Goal: Task Accomplishment & Management: Manage account settings

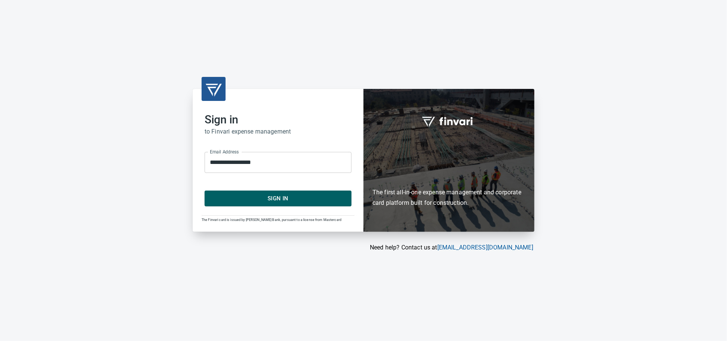
click at [270, 200] on span "Sign In" at bounding box center [278, 198] width 130 height 10
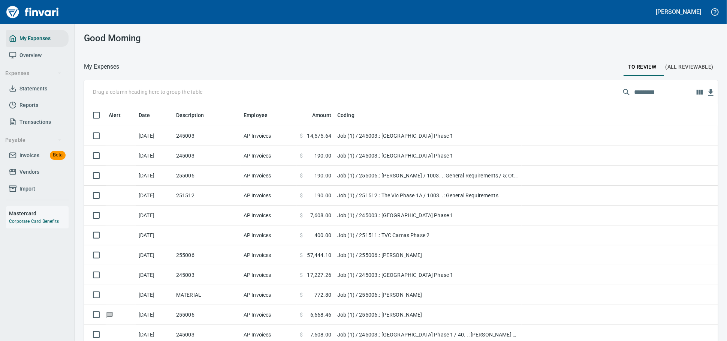
scroll to position [251, 615]
click at [22, 160] on span "Invoices" at bounding box center [29, 155] width 20 height 9
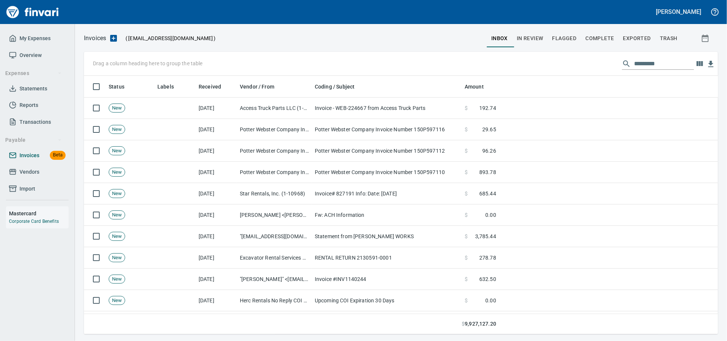
scroll to position [251, 621]
drag, startPoint x: 168, startPoint y: 87, endPoint x: 123, endPoint y: 67, distance: 49.2
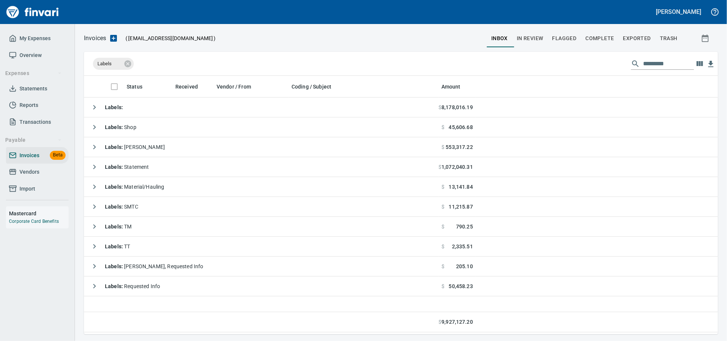
scroll to position [251, 627]
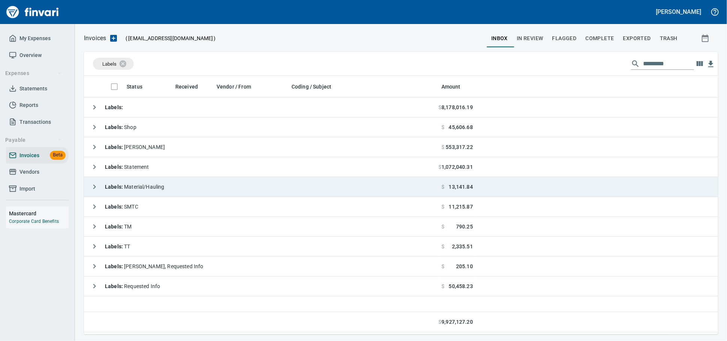
click at [183, 189] on td "Labels : Material/Hauling" at bounding box center [261, 187] width 355 height 20
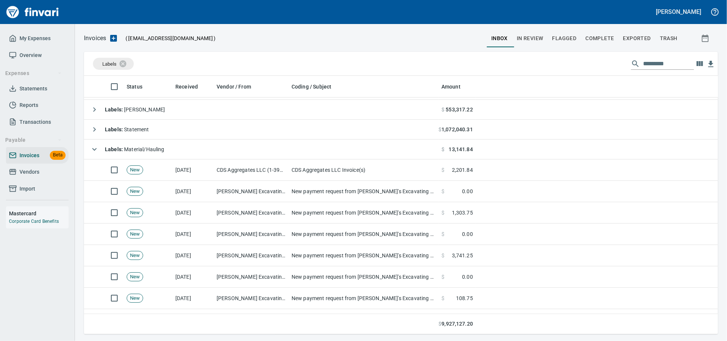
scroll to position [0, 0]
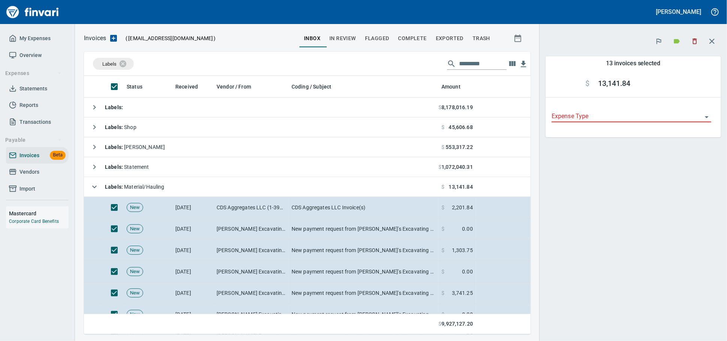
scroll to position [251, 434]
click at [693, 44] on icon "button" at bounding box center [695, 42] width 4 height 6
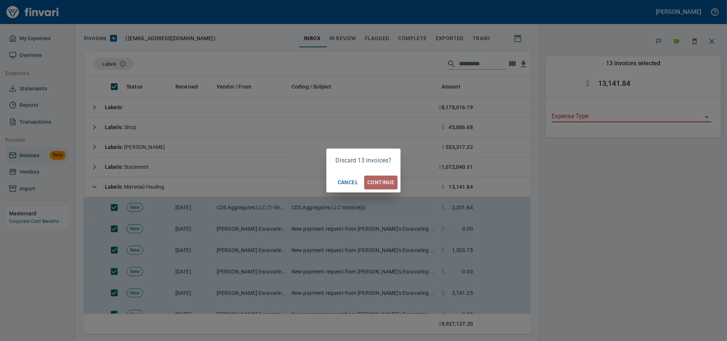
click at [384, 182] on span "Continue" at bounding box center [380, 182] width 27 height 9
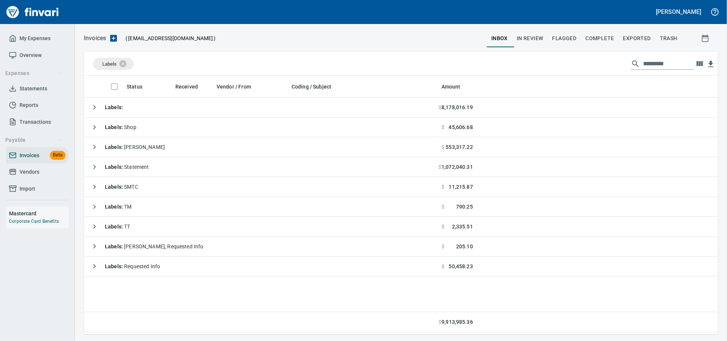
scroll to position [251, 627]
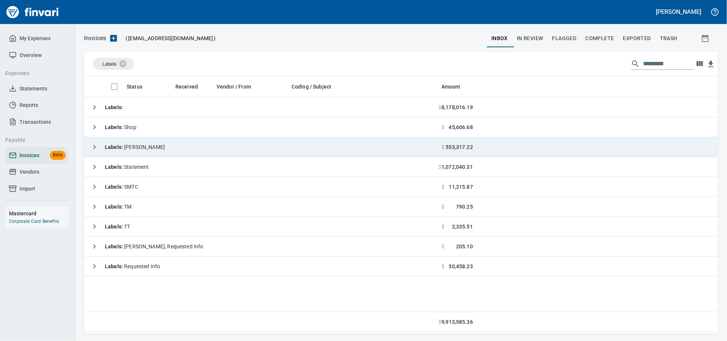
click at [155, 151] on td "Labels : [PERSON_NAME]" at bounding box center [261, 147] width 355 height 20
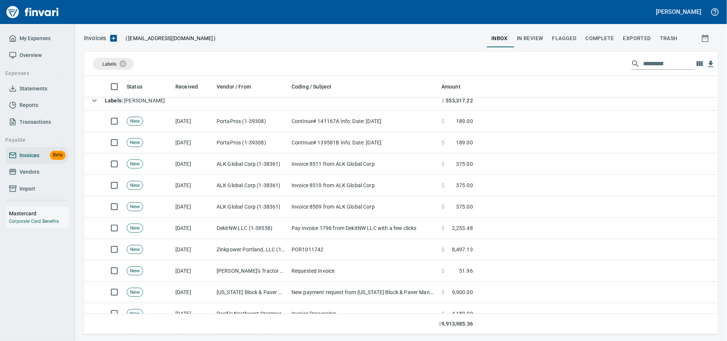
scroll to position [0, 0]
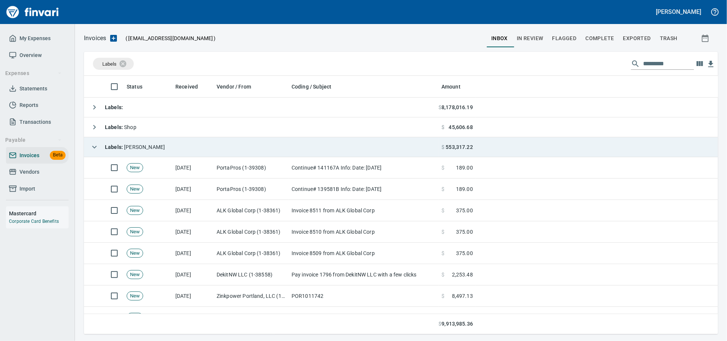
click at [231, 156] on td "Labels : [PERSON_NAME]" at bounding box center [261, 147] width 355 height 20
